Goal: Task Accomplishment & Management: Use online tool/utility

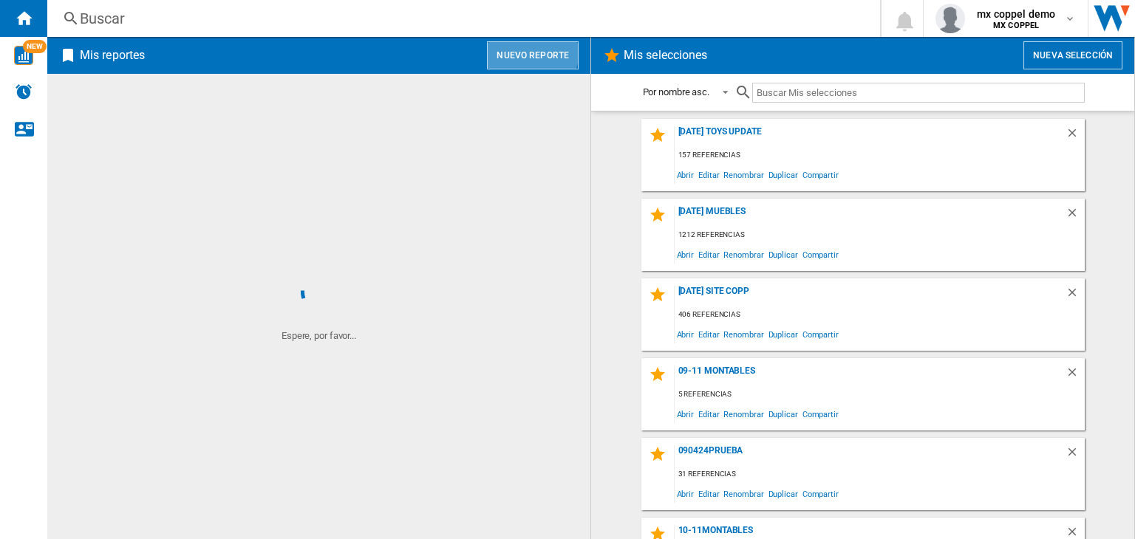
click at [532, 50] on button "Nuevo reporte" at bounding box center [533, 55] width 92 height 28
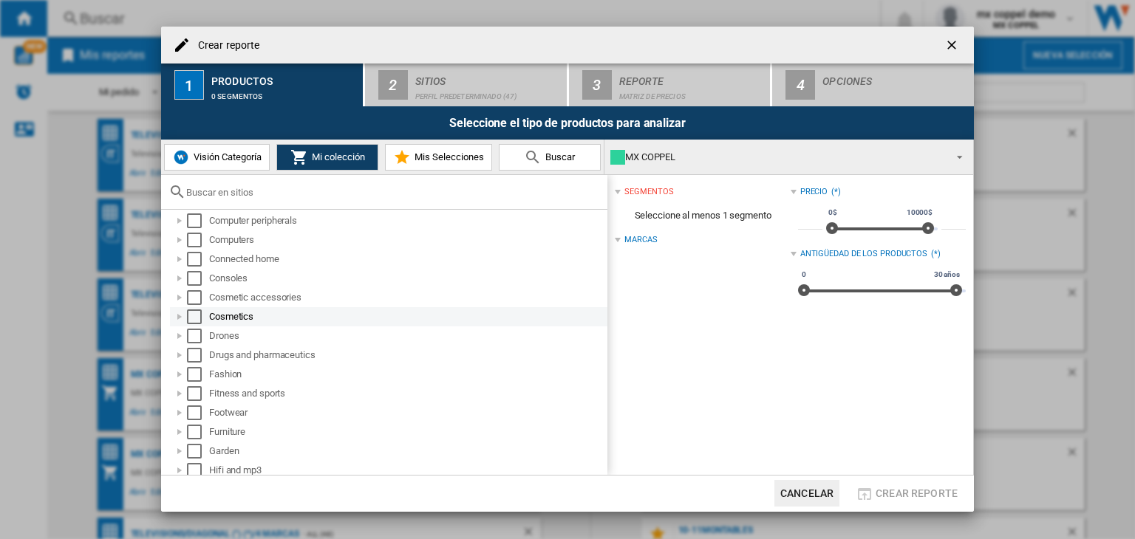
scroll to position [222, 0]
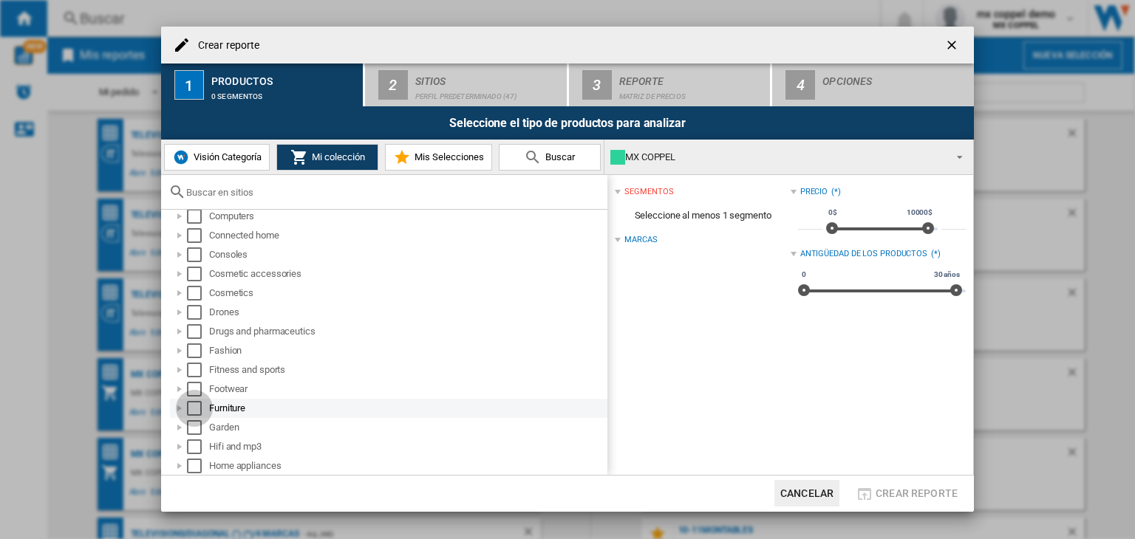
click at [195, 406] on div "Select" at bounding box center [194, 408] width 15 height 15
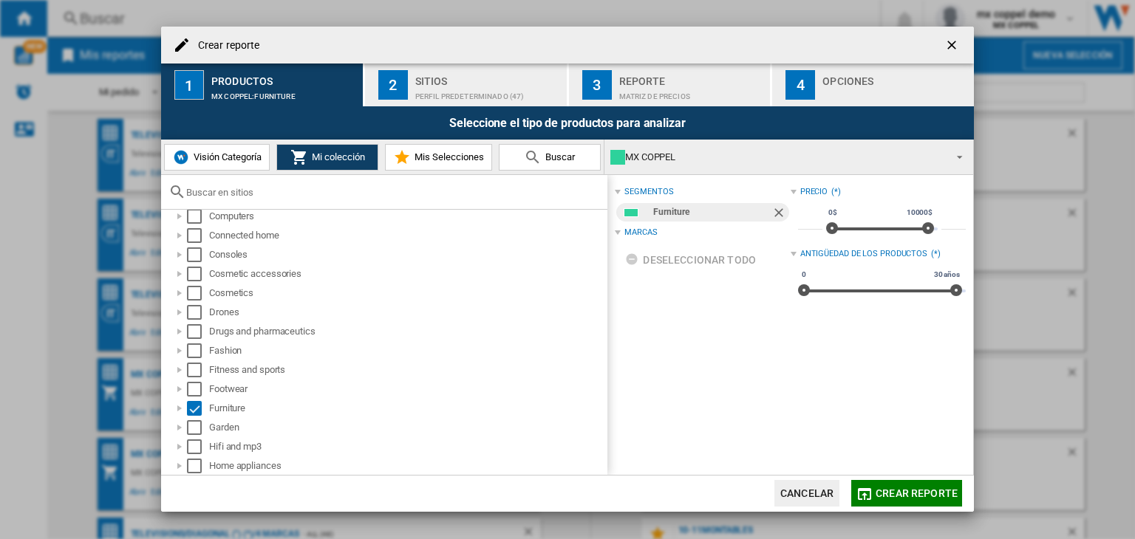
click at [925, 494] on span "Crear reporte" at bounding box center [917, 494] width 82 height 12
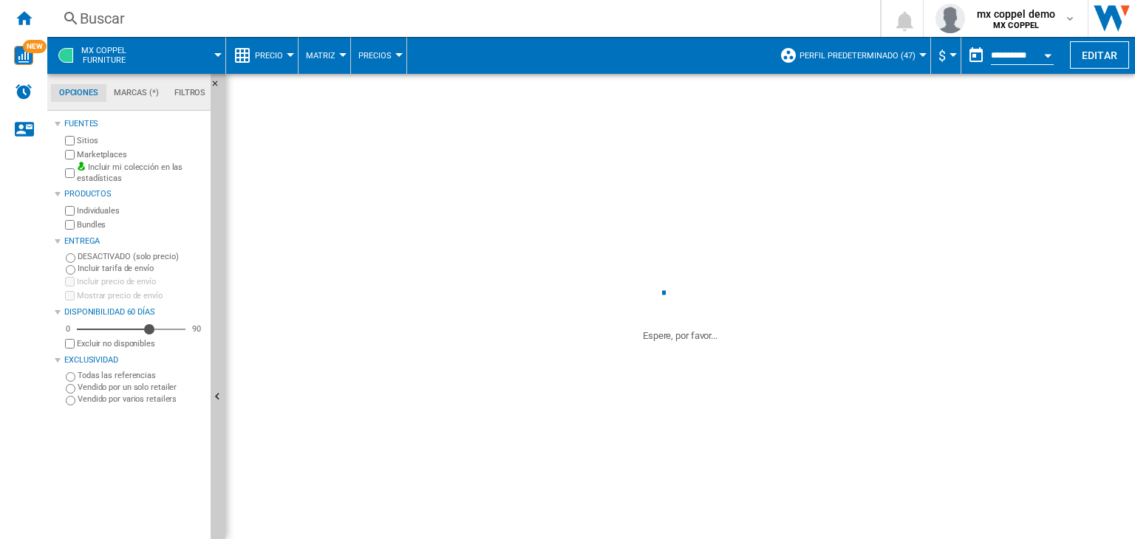
click at [857, 64] on button "Perfil predeterminado (47)" at bounding box center [861, 55] width 123 height 37
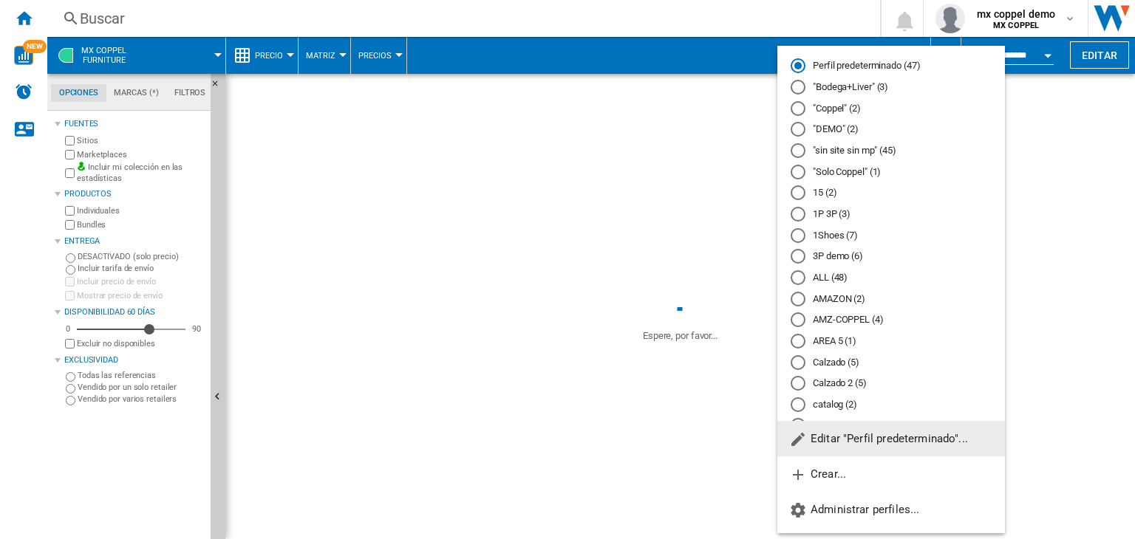
click at [854, 447] on button "Editar "Perfil predeterminado"..." at bounding box center [891, 438] width 228 height 35
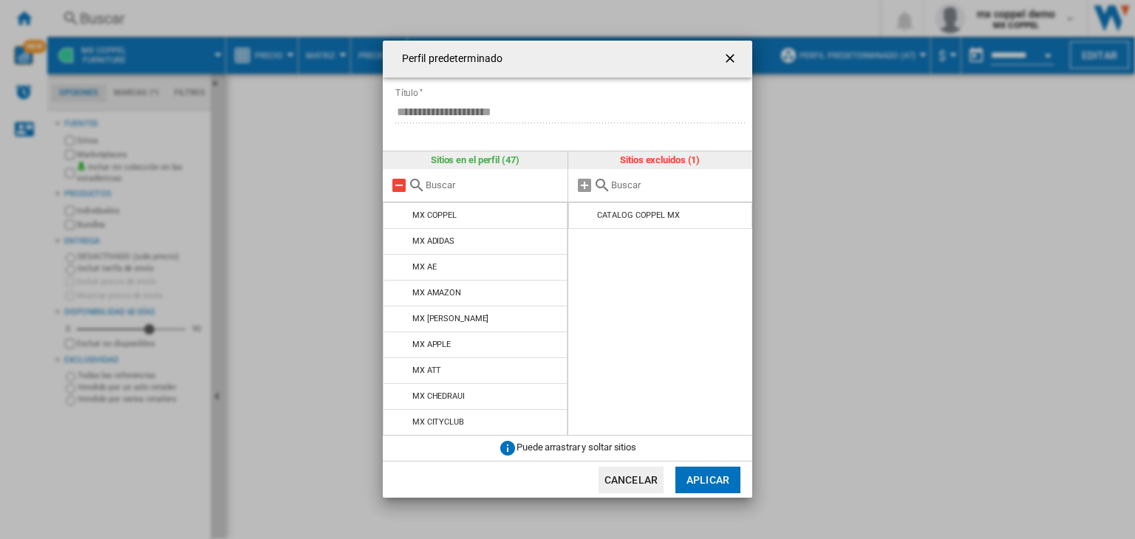
click at [396, 182] on md-icon at bounding box center [399, 186] width 18 height 18
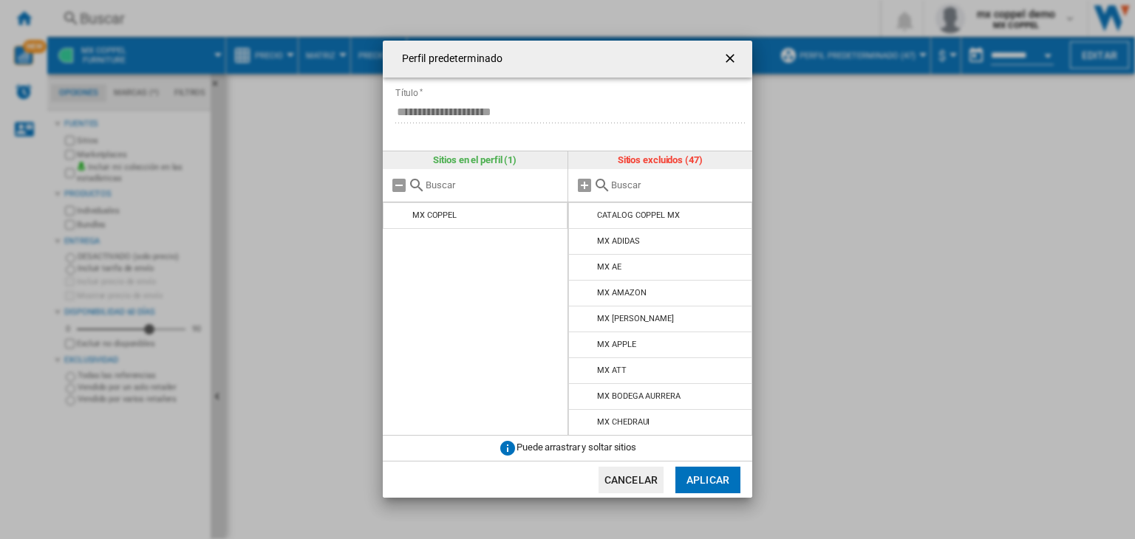
click at [702, 485] on button "Aplicar" at bounding box center [707, 480] width 65 height 27
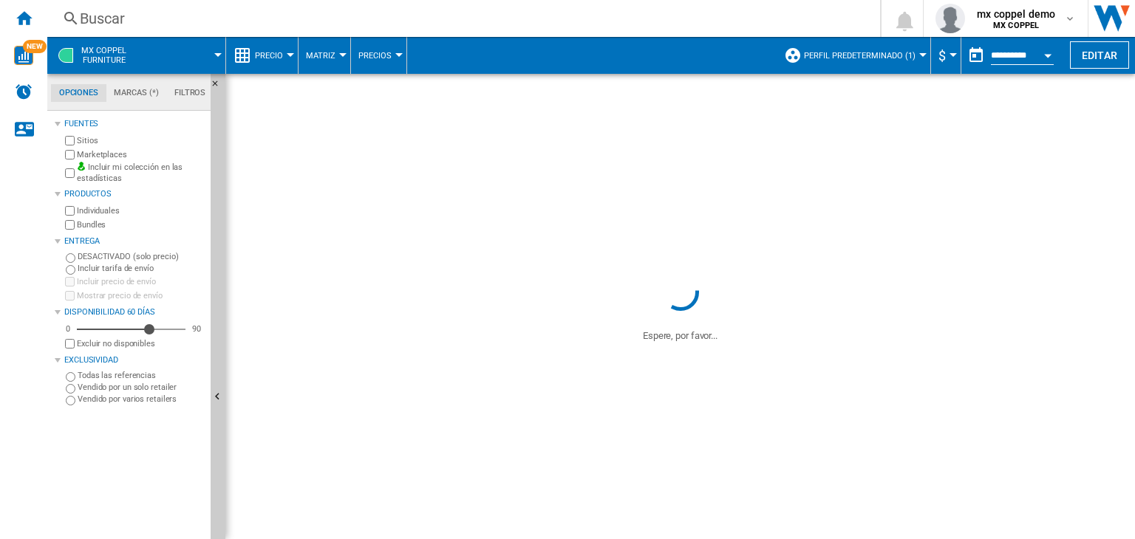
click at [270, 43] on button "Precio" at bounding box center [272, 55] width 35 height 37
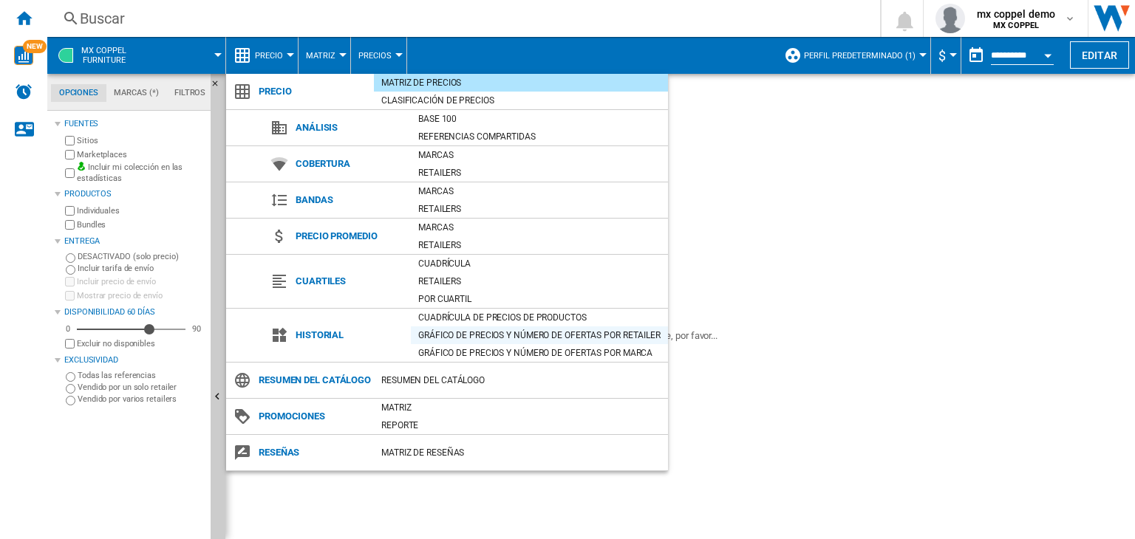
click at [481, 338] on div "Gráfico de precios y número de ofertas por retailer" at bounding box center [539, 335] width 257 height 15
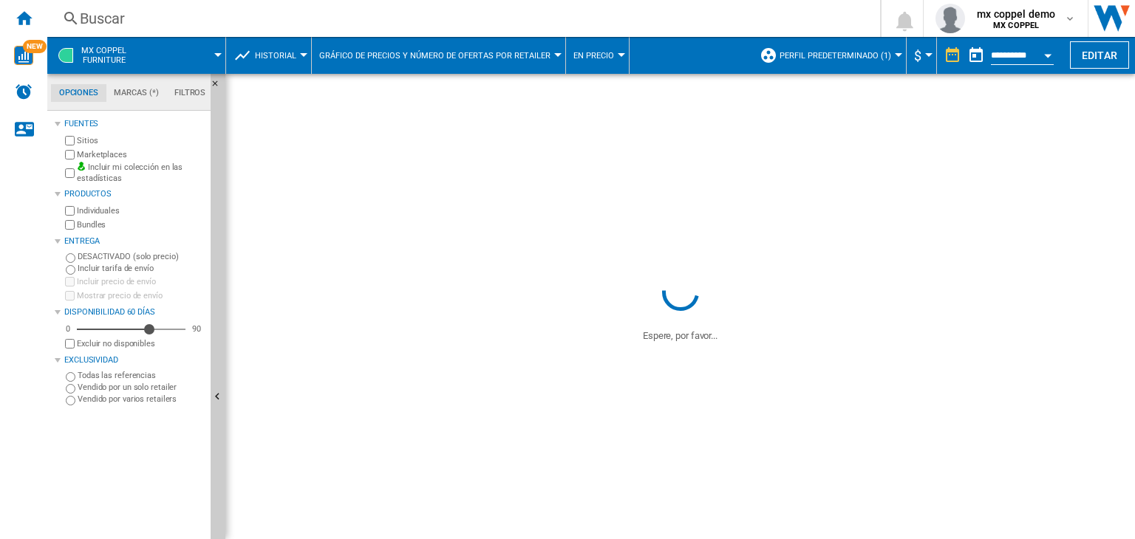
click at [583, 61] on button "En precio" at bounding box center [597, 55] width 48 height 37
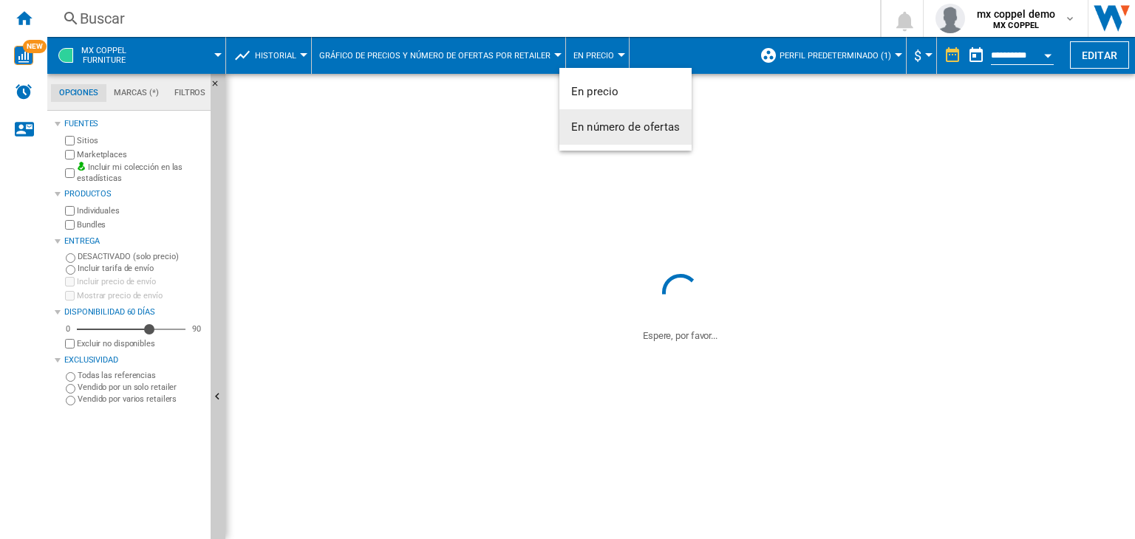
click at [597, 128] on span "En número de ofertas" at bounding box center [625, 126] width 109 height 13
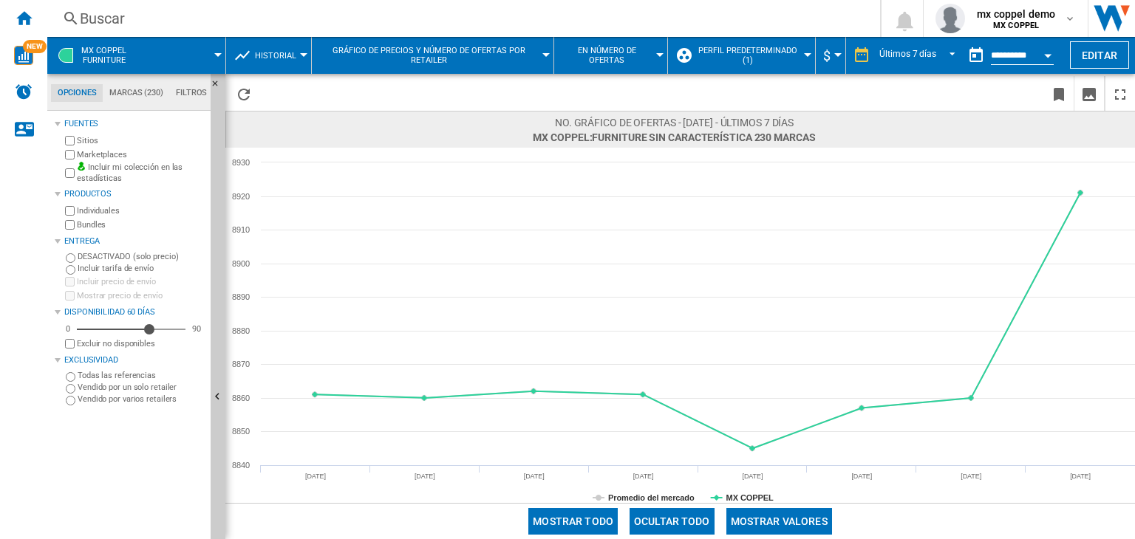
click at [169, 54] on span at bounding box center [182, 55] width 71 height 37
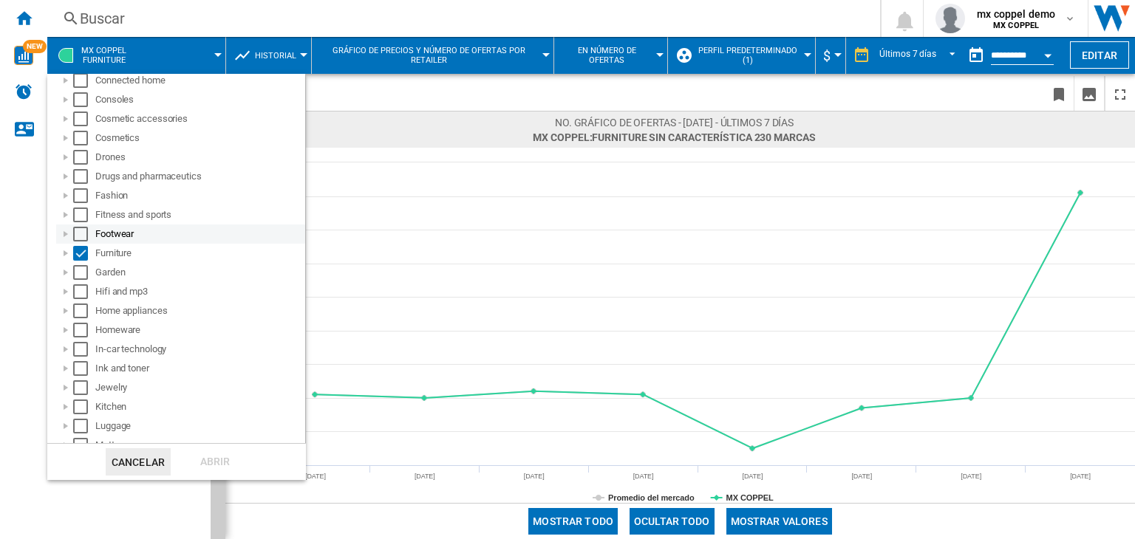
scroll to position [210, 0]
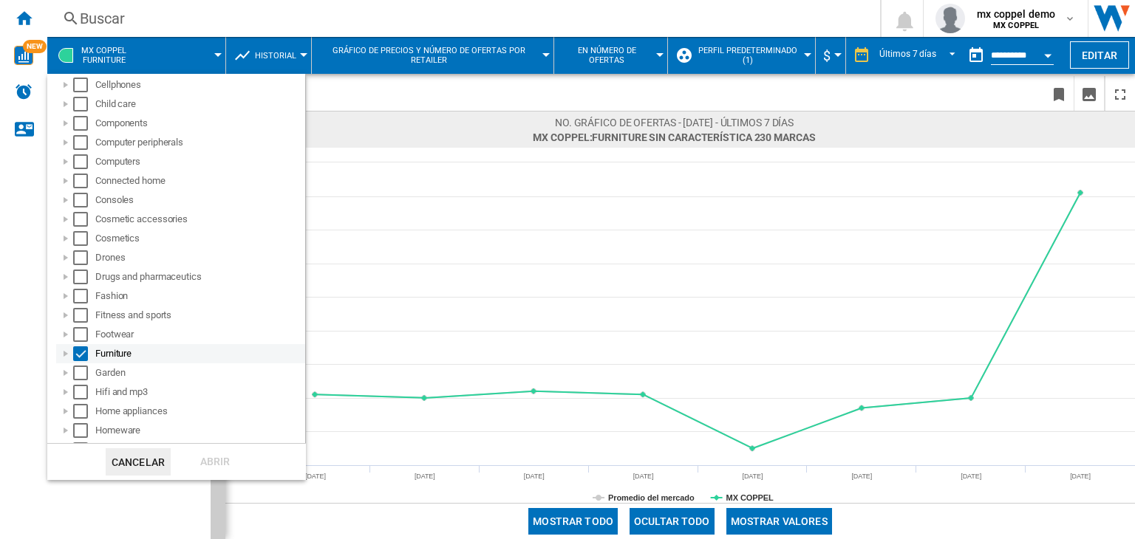
click at [82, 344] on div "Furniture" at bounding box center [180, 353] width 249 height 19
click at [82, 349] on div "Select" at bounding box center [80, 354] width 15 height 15
click at [81, 294] on div "Select" at bounding box center [80, 296] width 15 height 15
click at [203, 457] on div "Abrir" at bounding box center [215, 462] width 65 height 27
